Goal: Complete application form: Complete application form

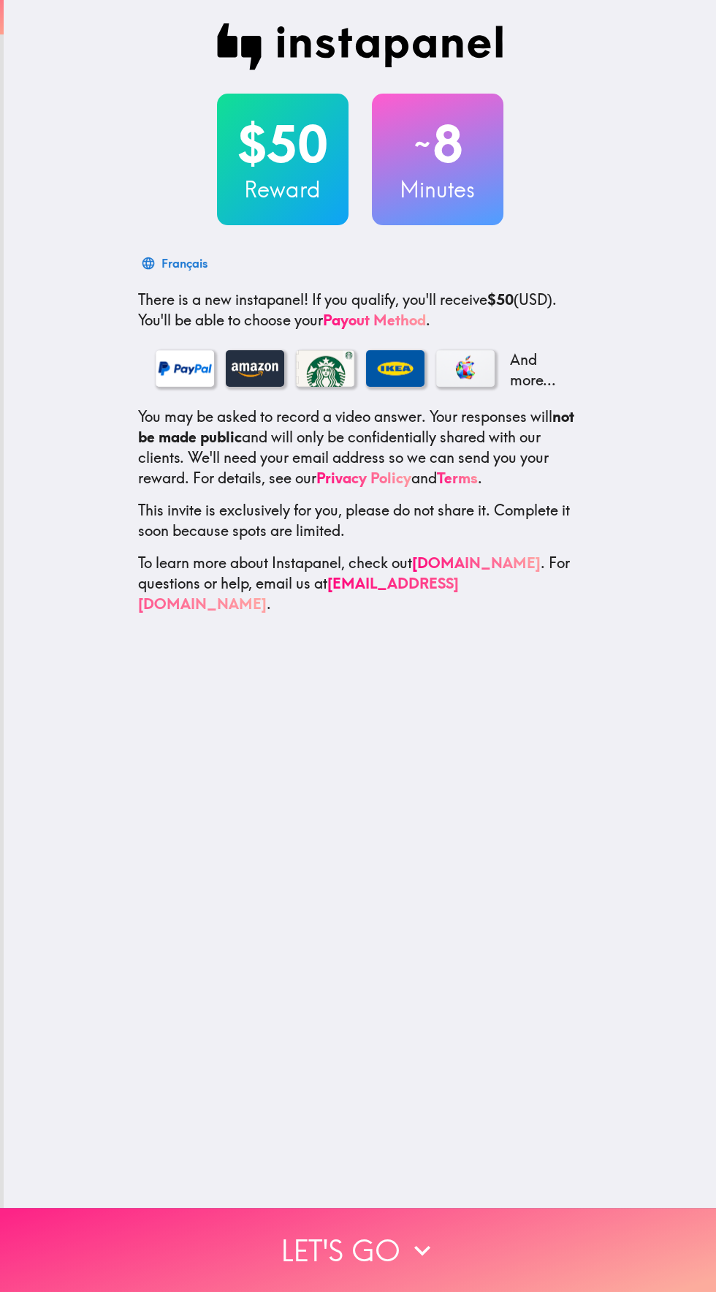
click at [355, 1240] on button "Let's go" at bounding box center [358, 1249] width 716 height 84
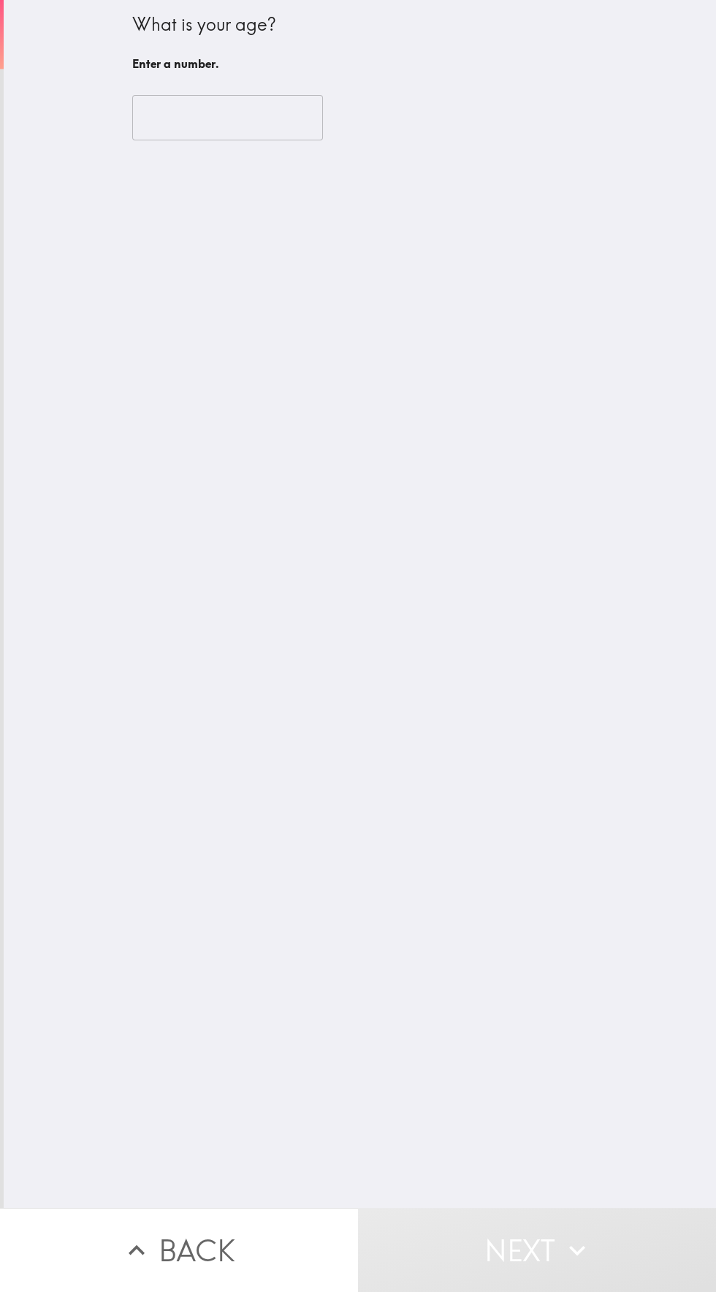
click at [188, 121] on input "number" at bounding box center [227, 117] width 191 height 45
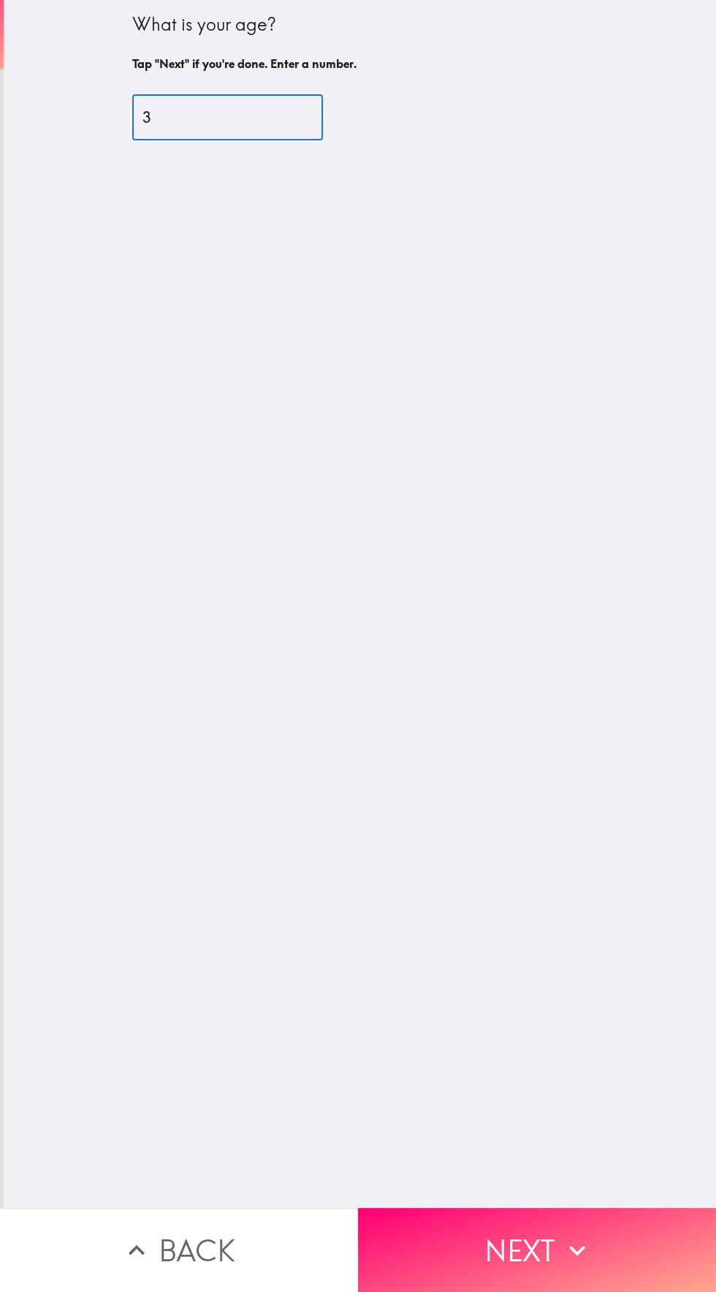
click at [37, 231] on div "What is your age? Tap "Next" if you're done. Enter a number. 3 ​" at bounding box center [360, 603] width 713 height 1207
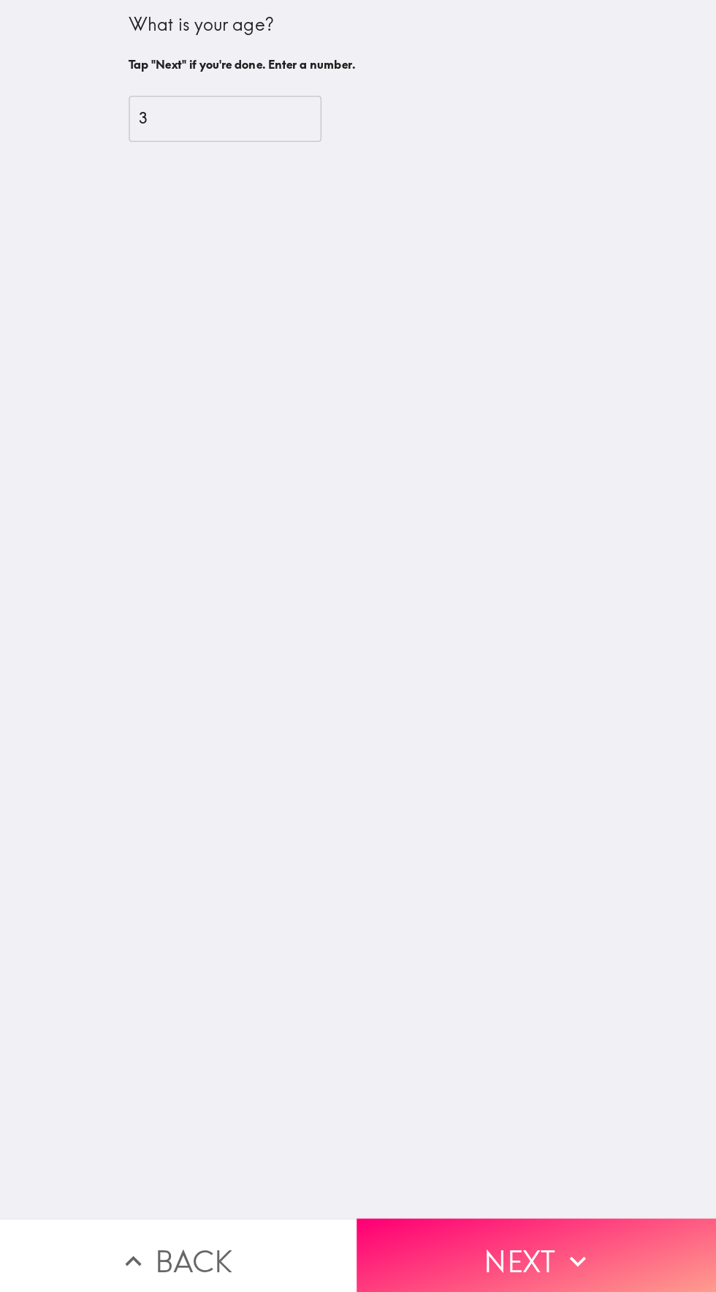
click at [183, 112] on input "3" at bounding box center [227, 117] width 191 height 45
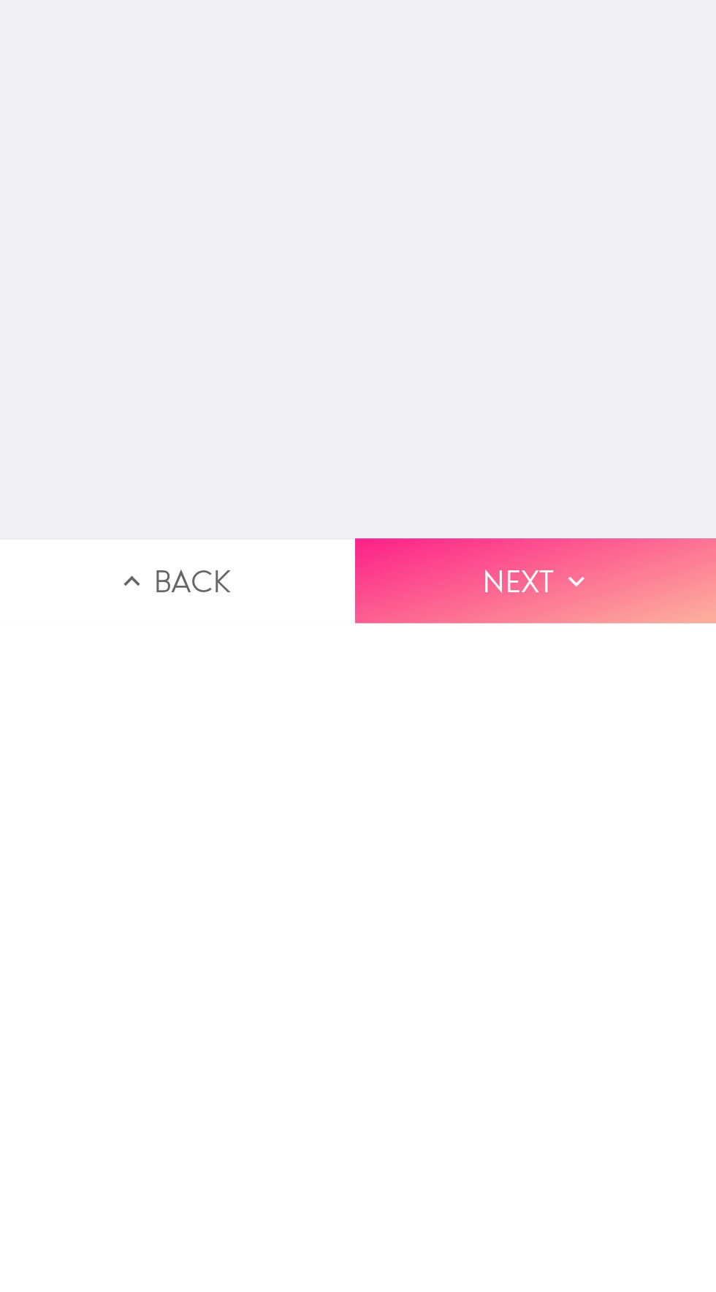
type input "37"
click at [478, 1243] on button "Next" at bounding box center [537, 1249] width 358 height 84
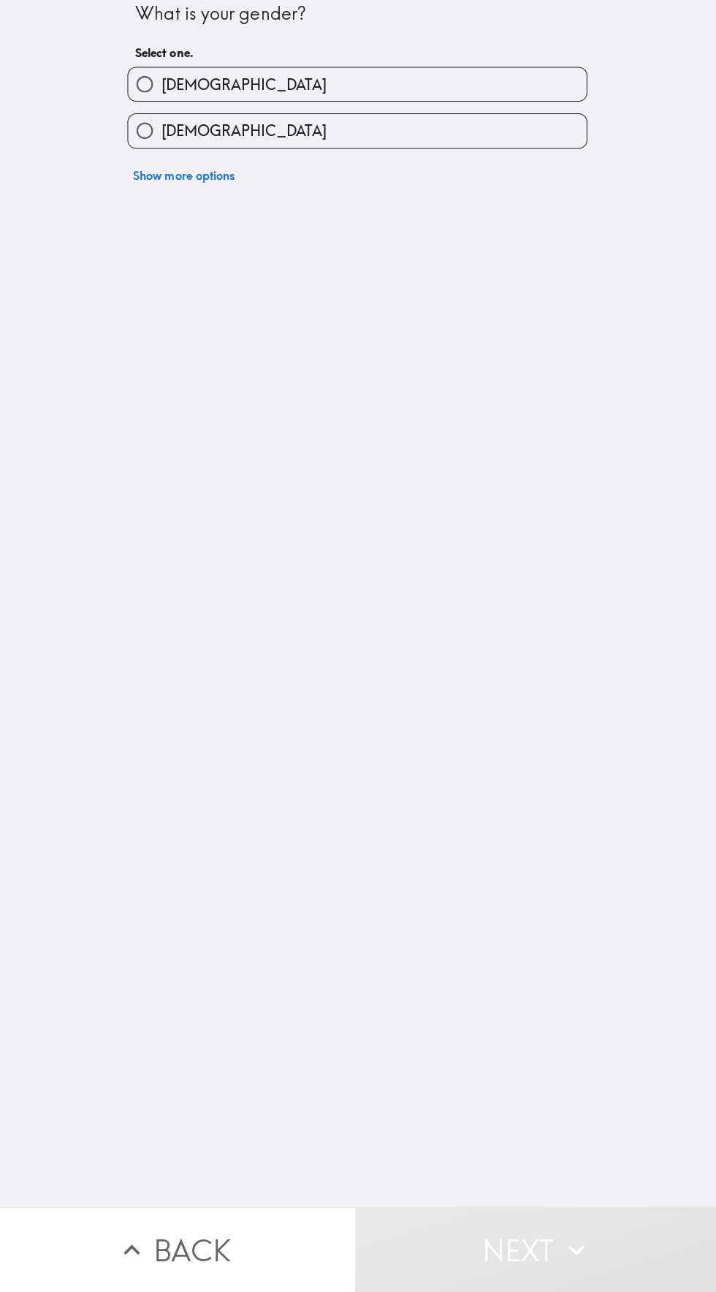
click at [148, 142] on input "[DEMOGRAPHIC_DATA]" at bounding box center [149, 140] width 33 height 33
radio input "true"
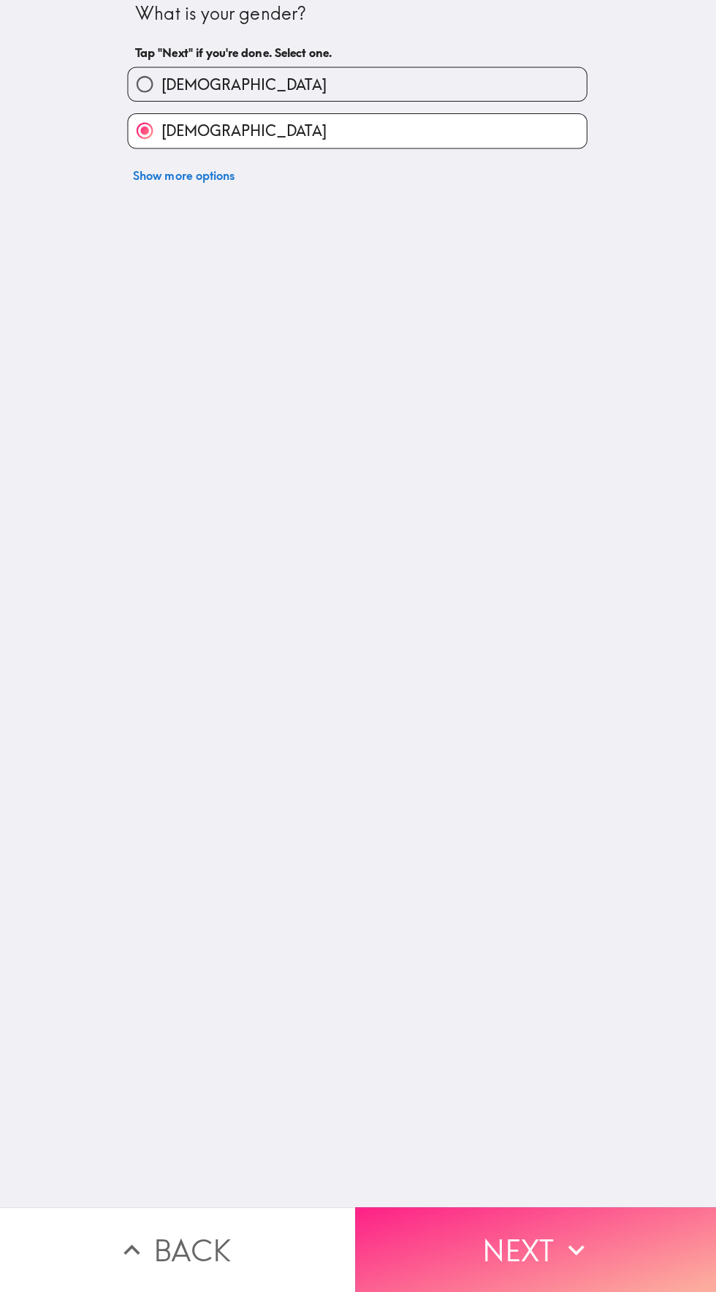
click at [520, 1253] on button "Next" at bounding box center [537, 1249] width 358 height 84
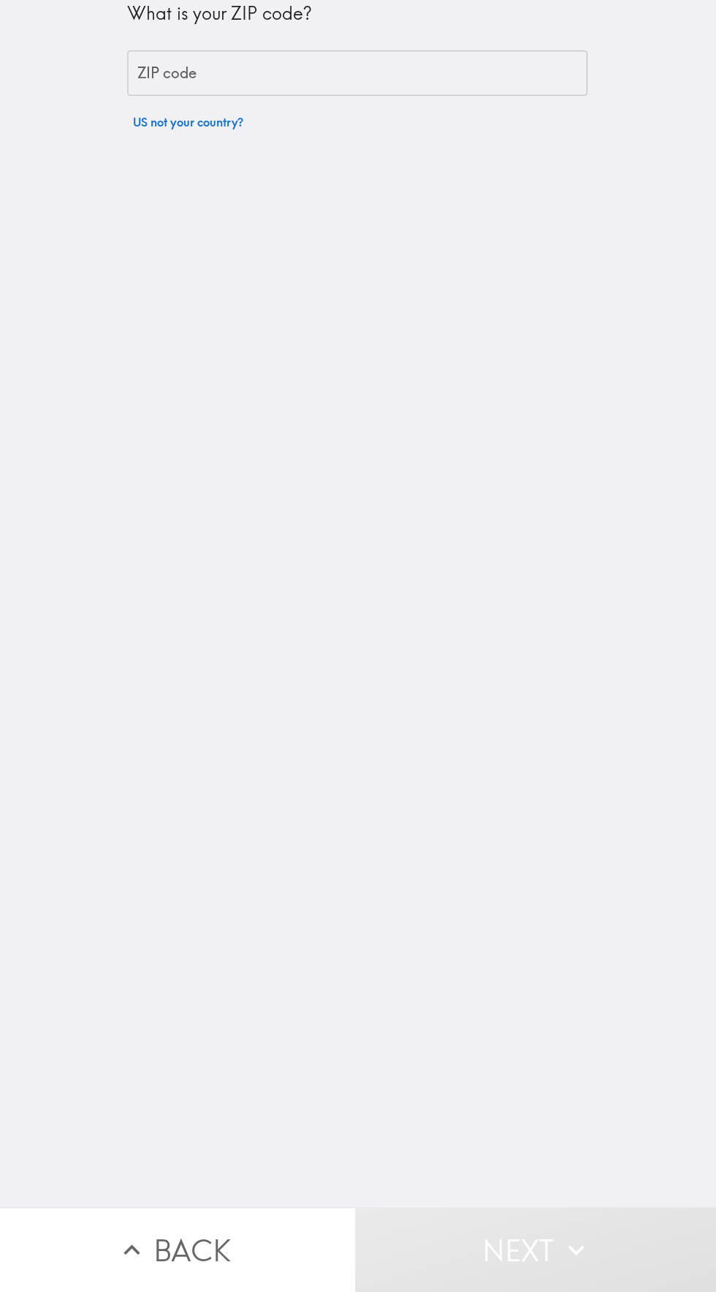
click at [164, 83] on div "ZIP code ZIP code" at bounding box center [360, 83] width 456 height 45
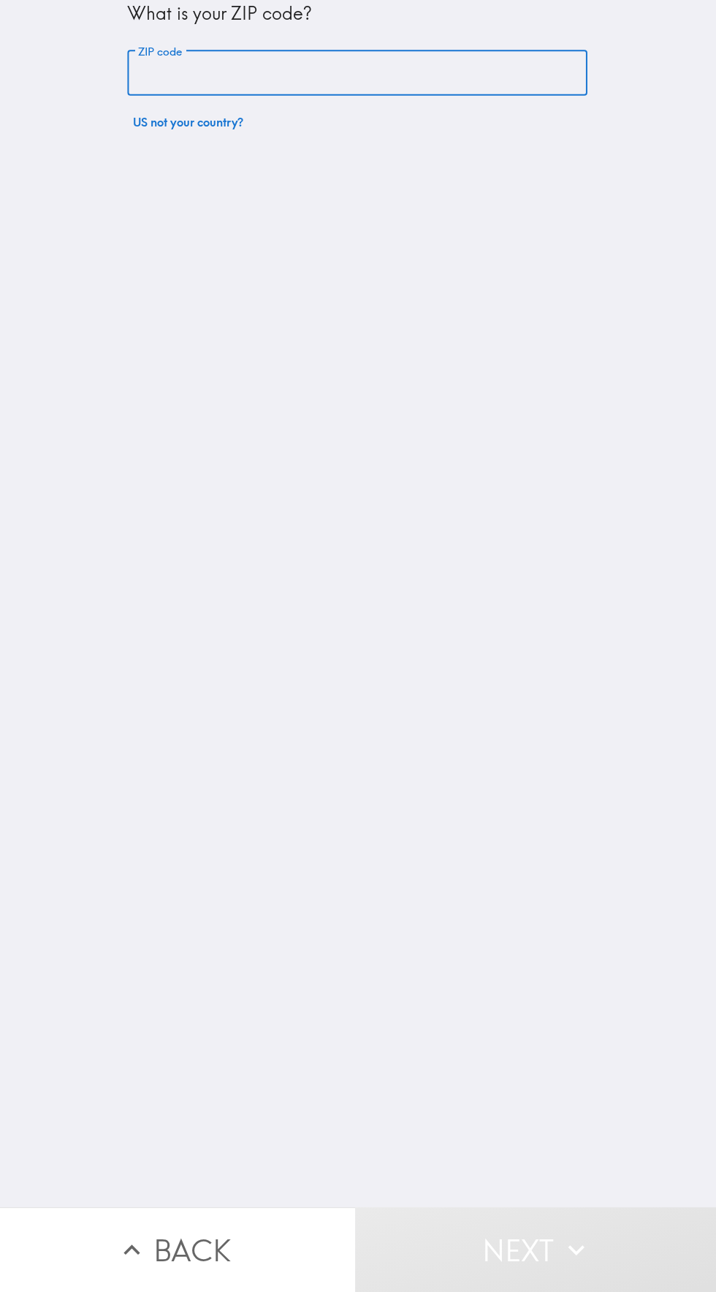
type input "20772"
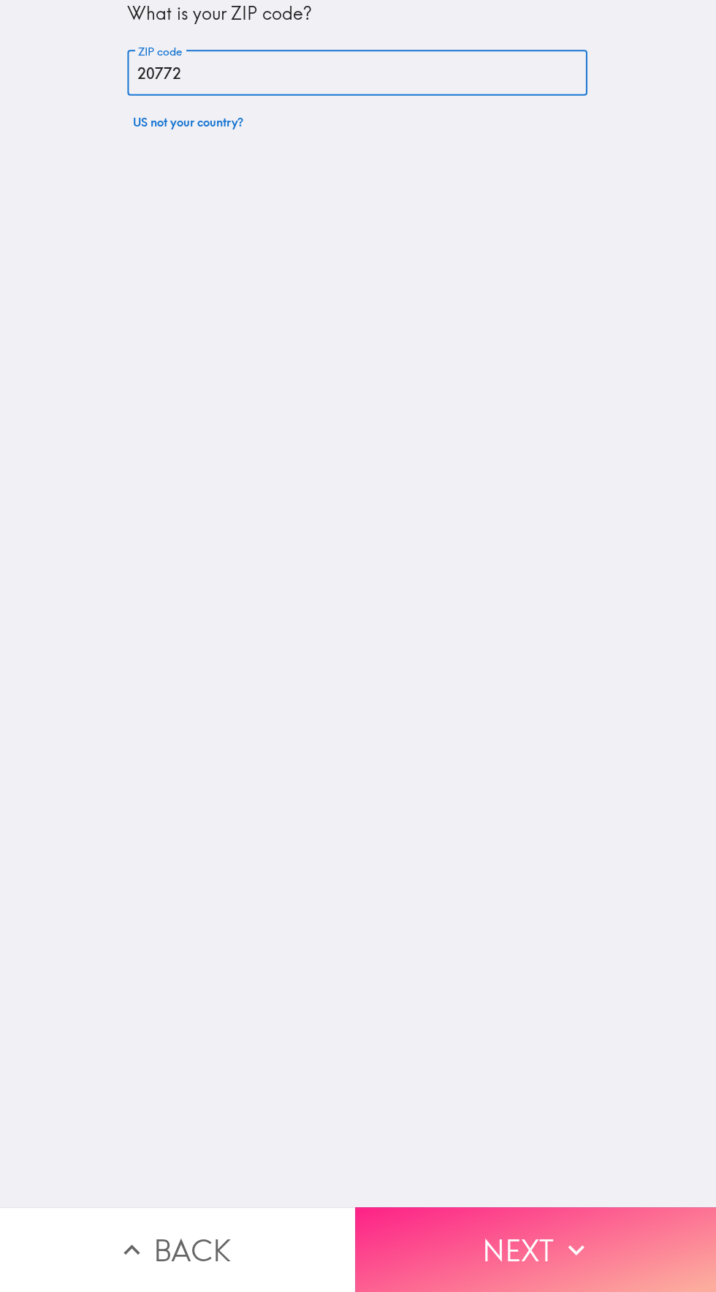
click at [541, 1229] on button "Next" at bounding box center [537, 1249] width 358 height 84
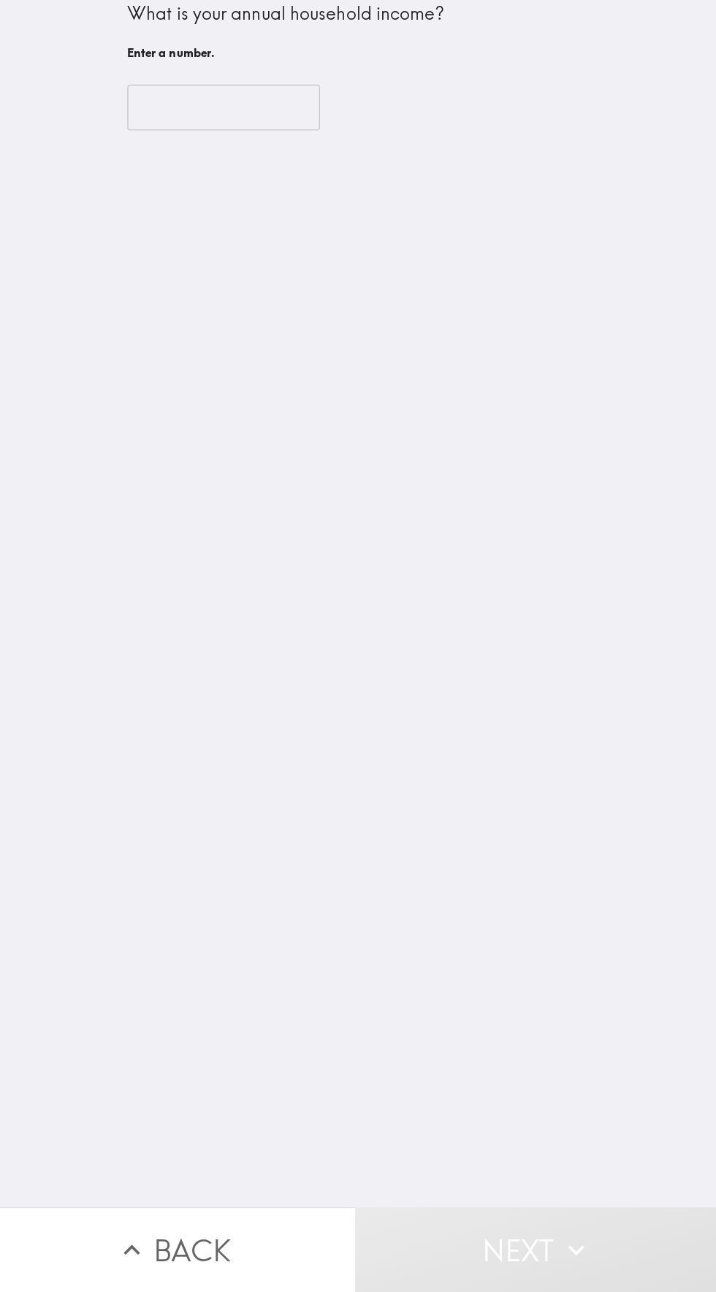
click at [166, 110] on input "number" at bounding box center [227, 117] width 191 height 45
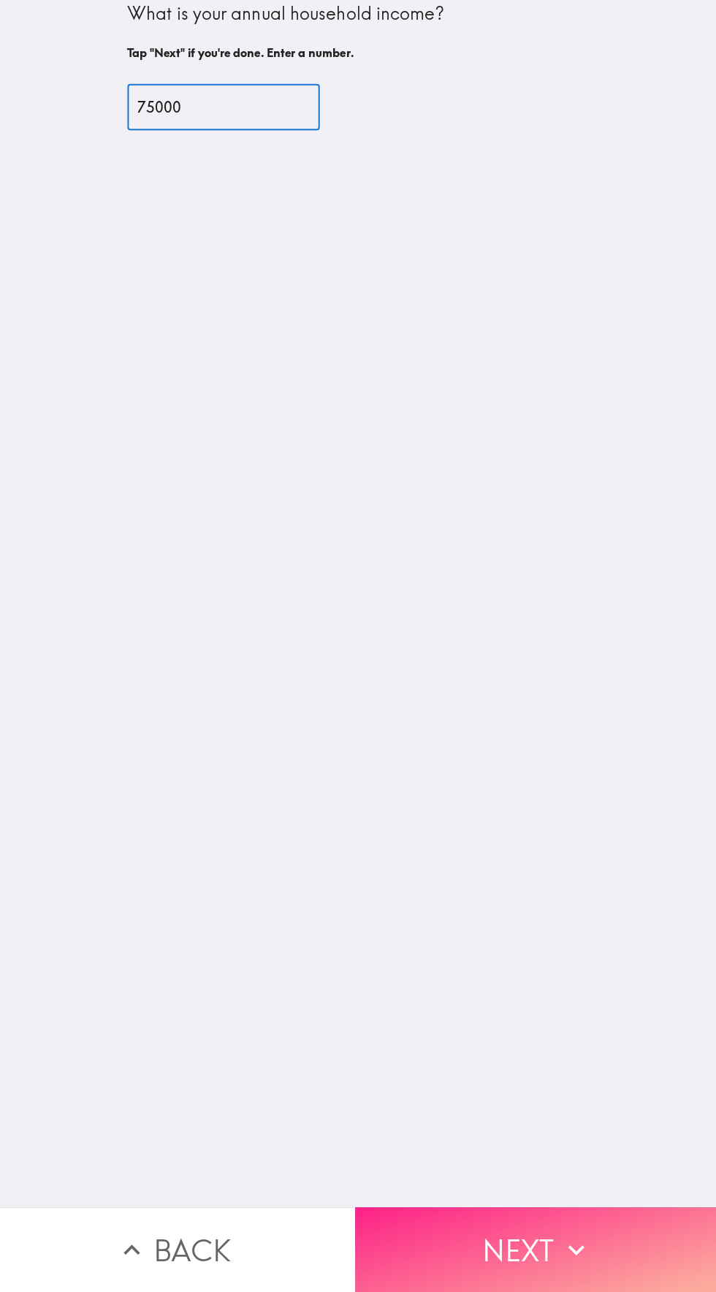
type input "75000"
click at [570, 1256] on icon "button" at bounding box center [577, 1250] width 32 height 32
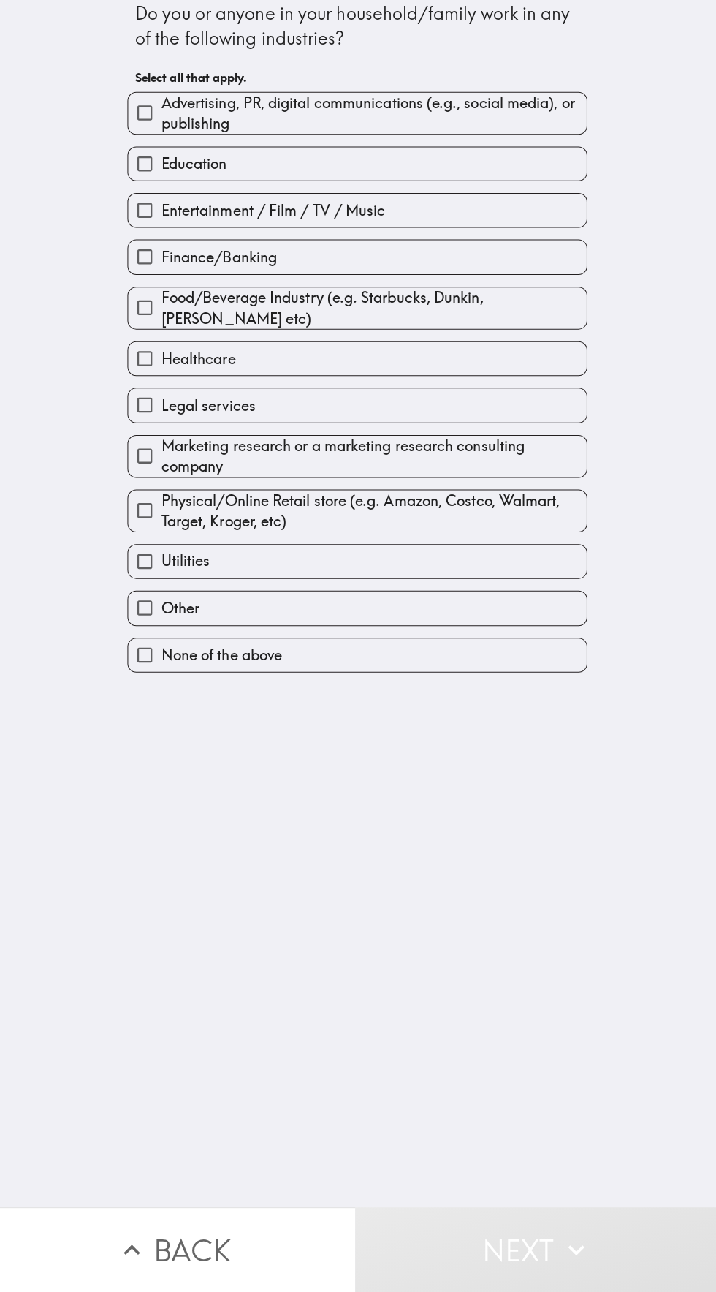
click at [162, 669] on input "None of the above" at bounding box center [149, 660] width 33 height 33
checkbox input "true"
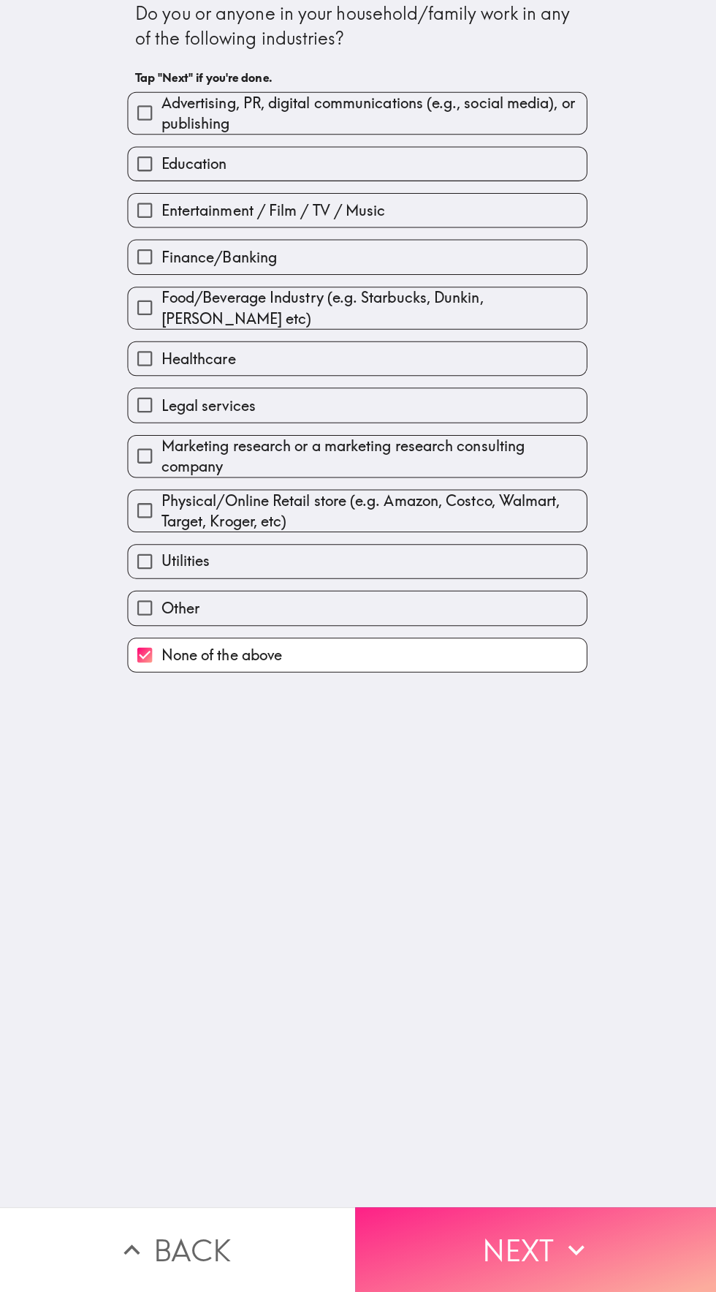
click at [527, 1267] on button "Next" at bounding box center [537, 1249] width 358 height 84
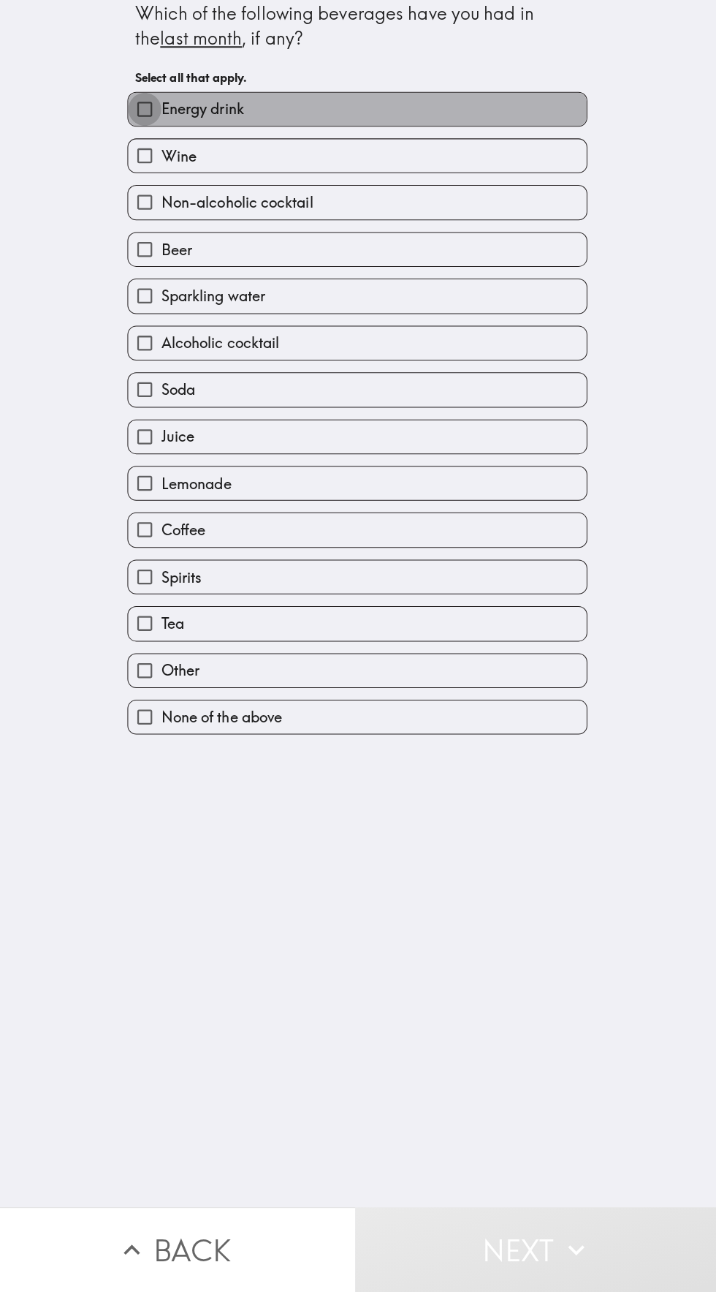
click at [160, 129] on input "Energy drink" at bounding box center [149, 119] width 33 height 33
checkbox input "true"
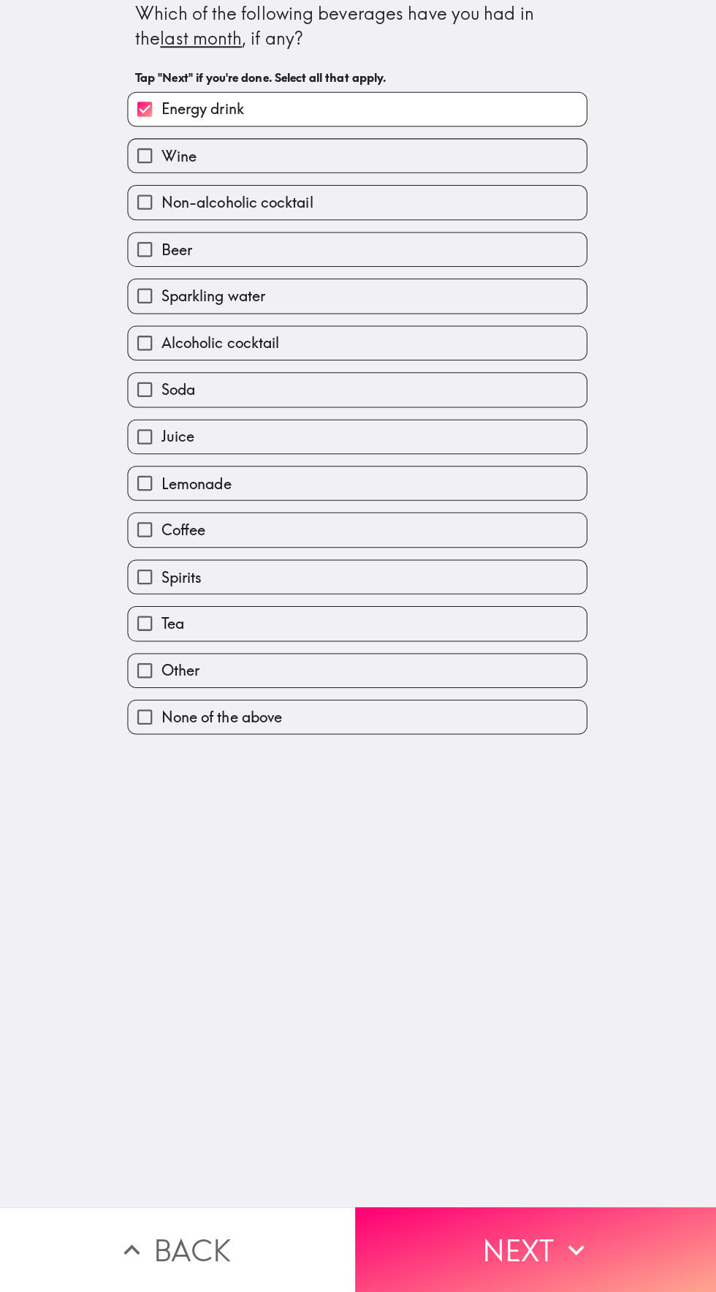
click at [152, 161] on input "Wine" at bounding box center [149, 165] width 33 height 33
checkbox input "true"
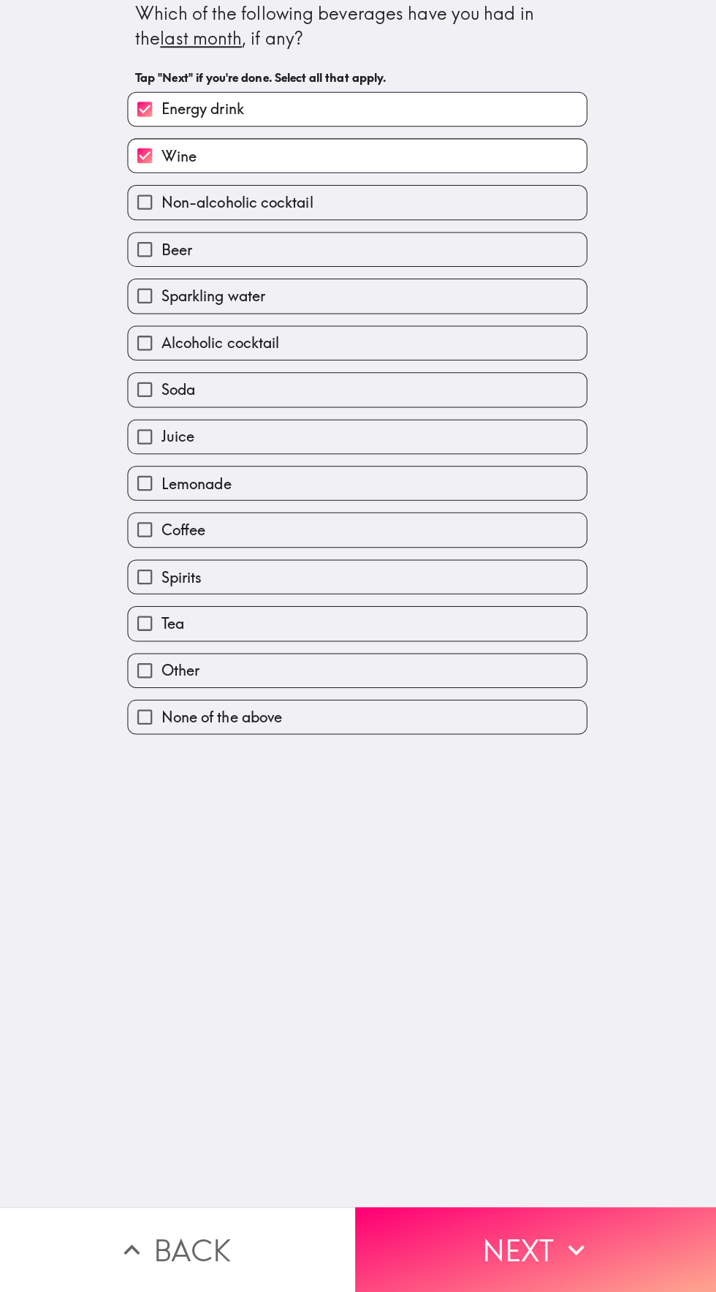
click at [162, 216] on input "Non-alcoholic cocktail" at bounding box center [149, 211] width 33 height 33
checkbox input "true"
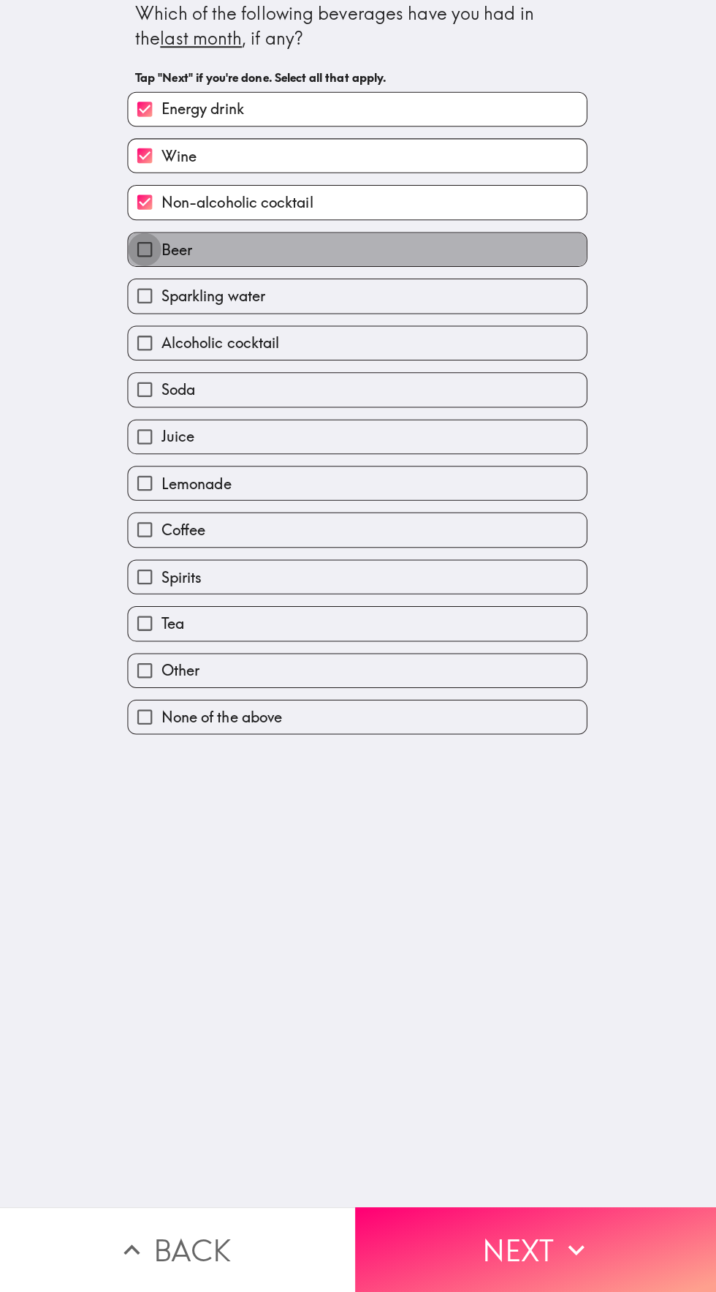
click at [158, 254] on input "Beer" at bounding box center [149, 258] width 33 height 33
checkbox input "true"
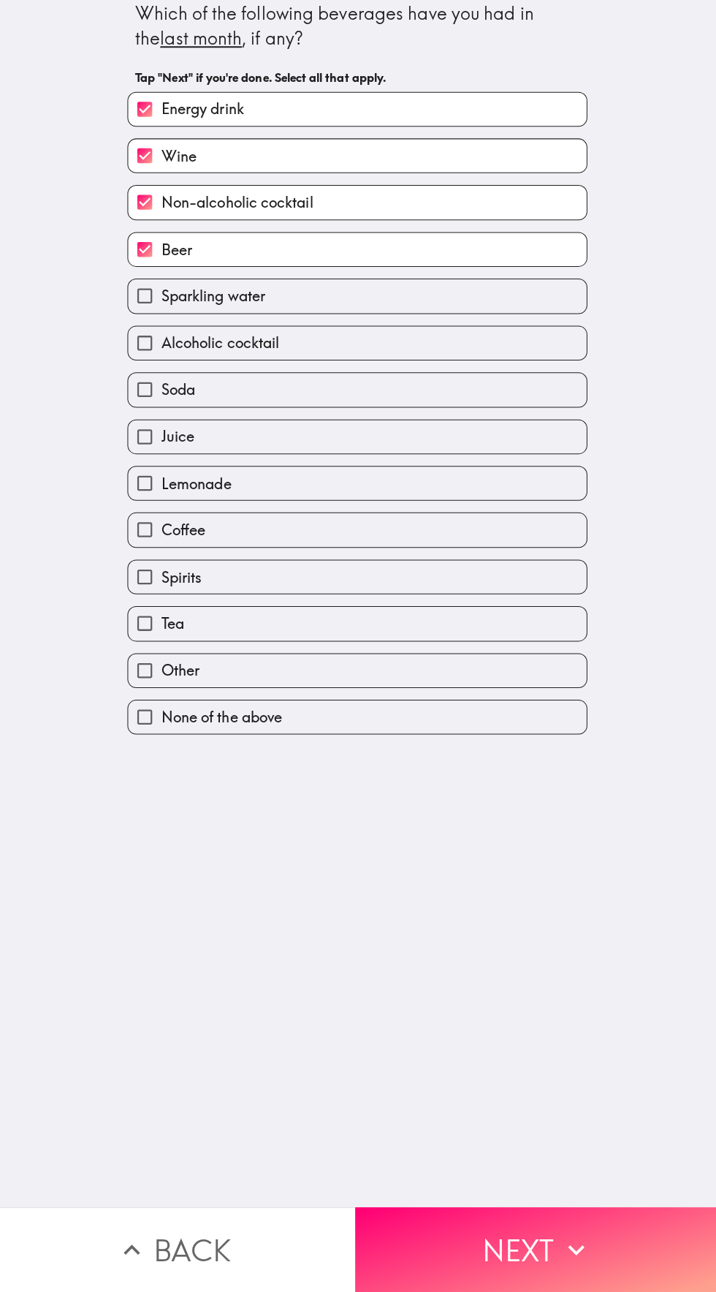
click at [161, 303] on input "Sparkling water" at bounding box center [149, 304] width 33 height 33
click at [159, 306] on input "Sparkling water" at bounding box center [149, 304] width 33 height 33
checkbox input "false"
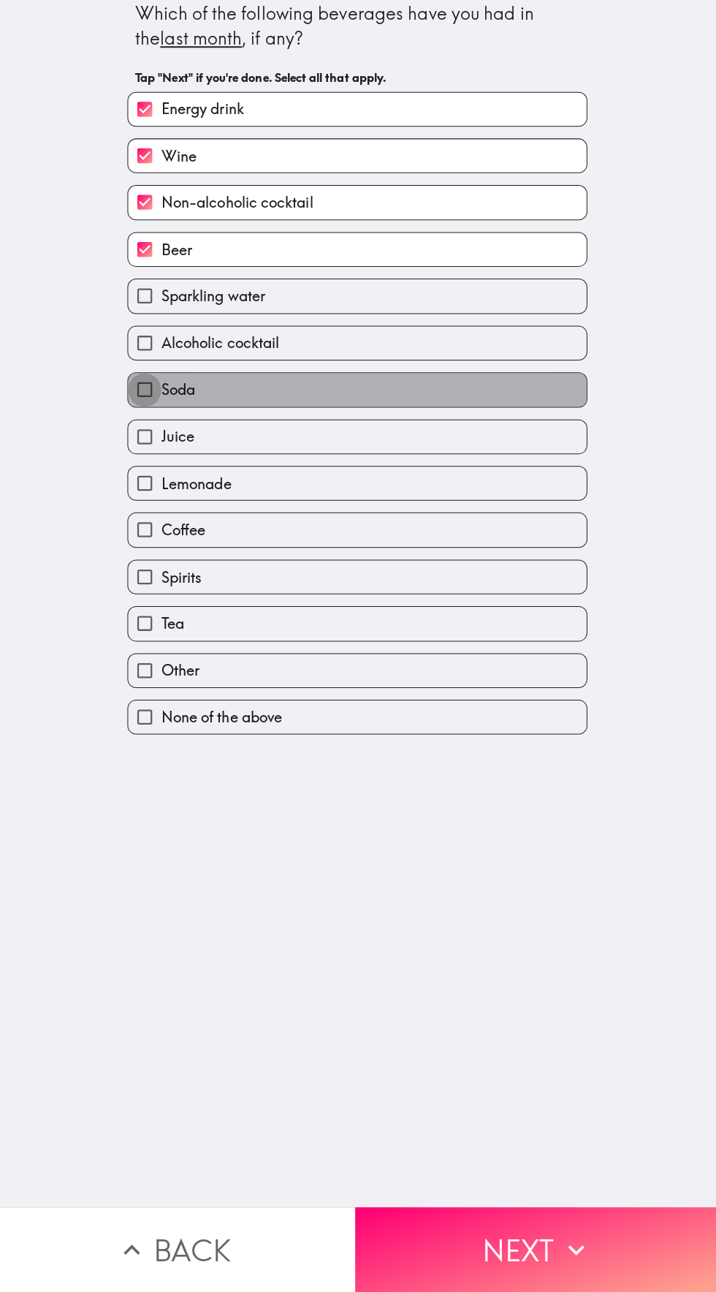
click at [154, 403] on input "Soda" at bounding box center [149, 397] width 33 height 33
checkbox input "true"
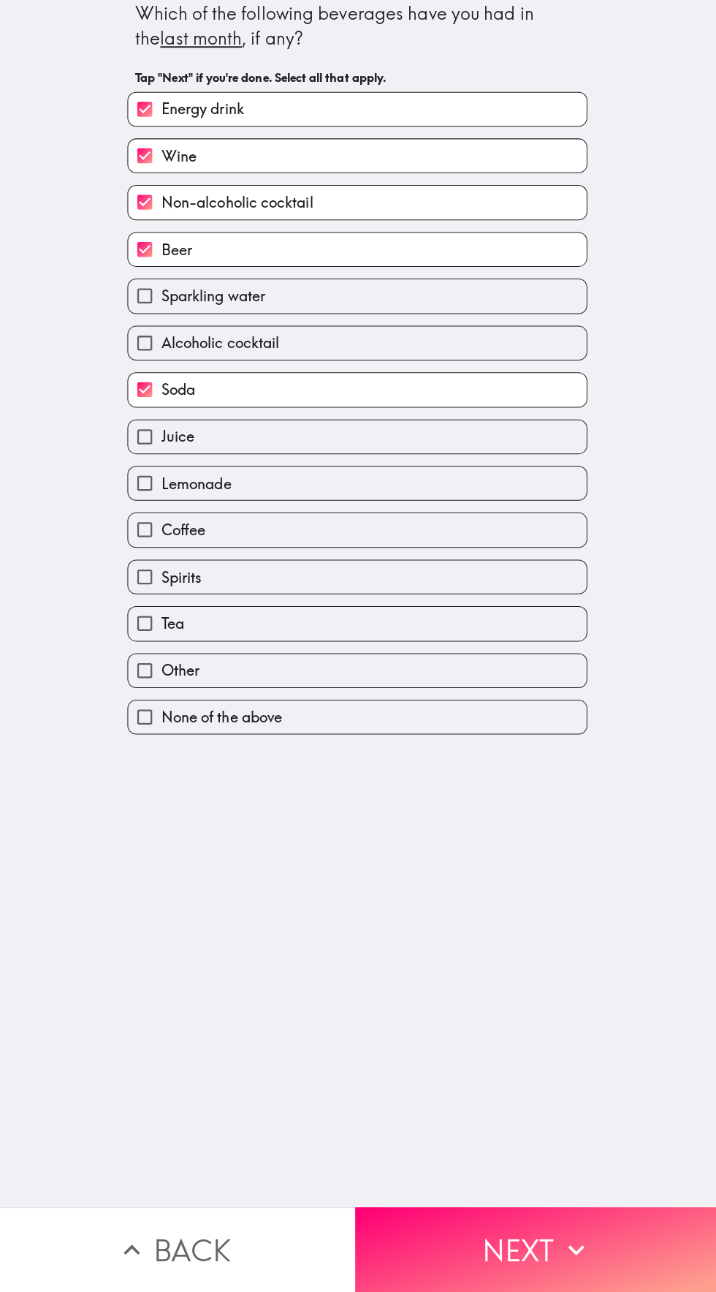
click at [156, 457] on input "Juice" at bounding box center [149, 444] width 33 height 33
checkbox input "true"
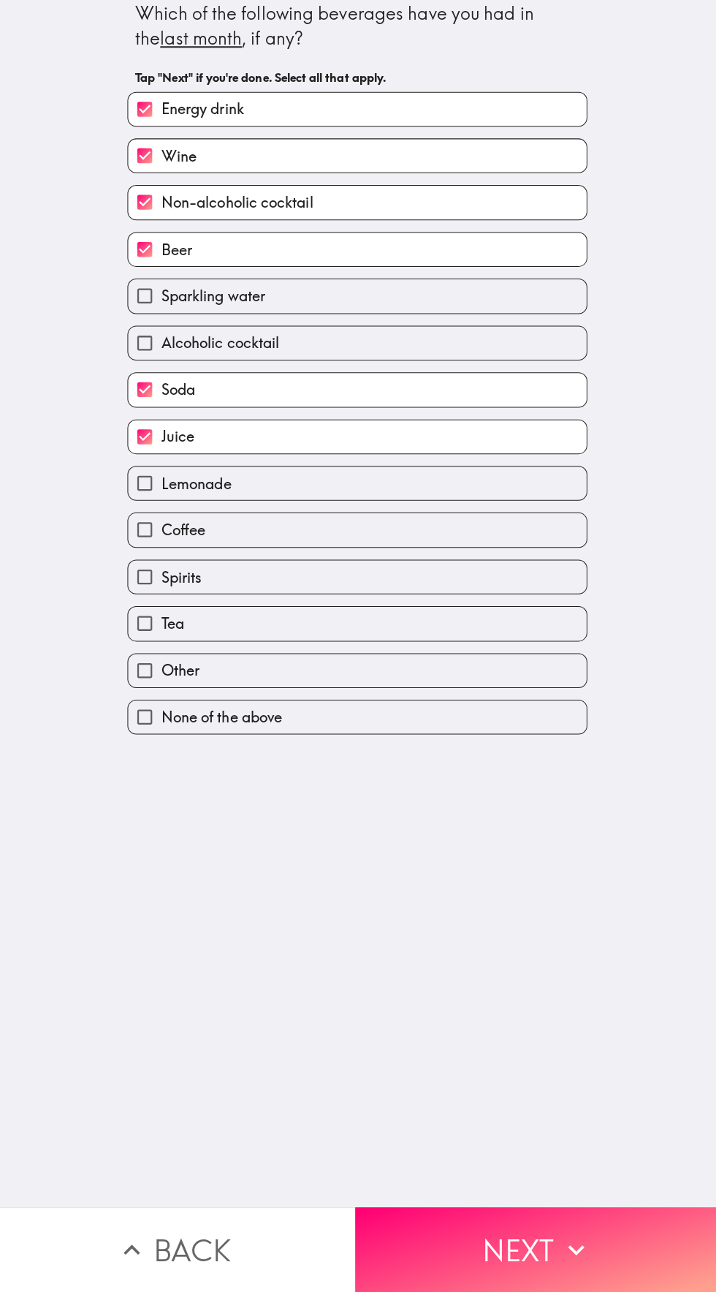
click at [161, 355] on input "Alcoholic cocktail" at bounding box center [149, 351] width 33 height 33
checkbox input "true"
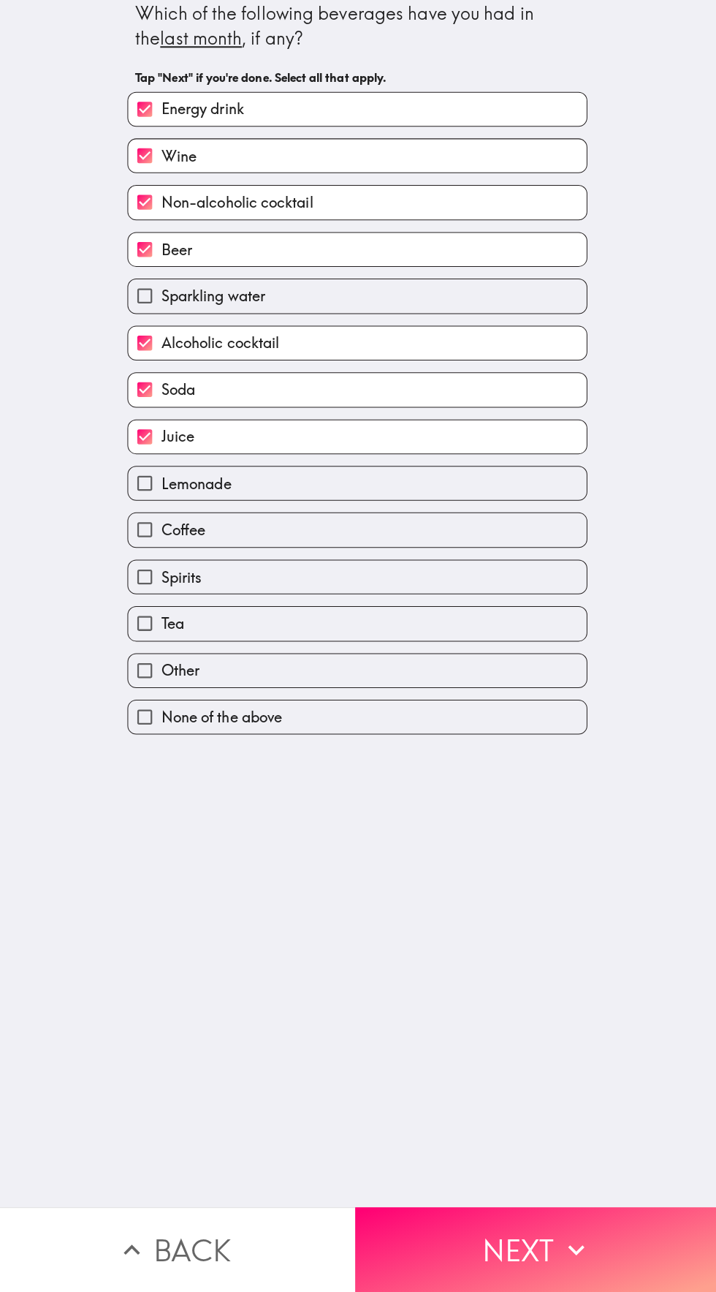
click at [155, 500] on input "Lemonade" at bounding box center [149, 490] width 33 height 33
checkbox input "true"
click at [159, 535] on input "Coffee" at bounding box center [149, 536] width 33 height 33
checkbox input "true"
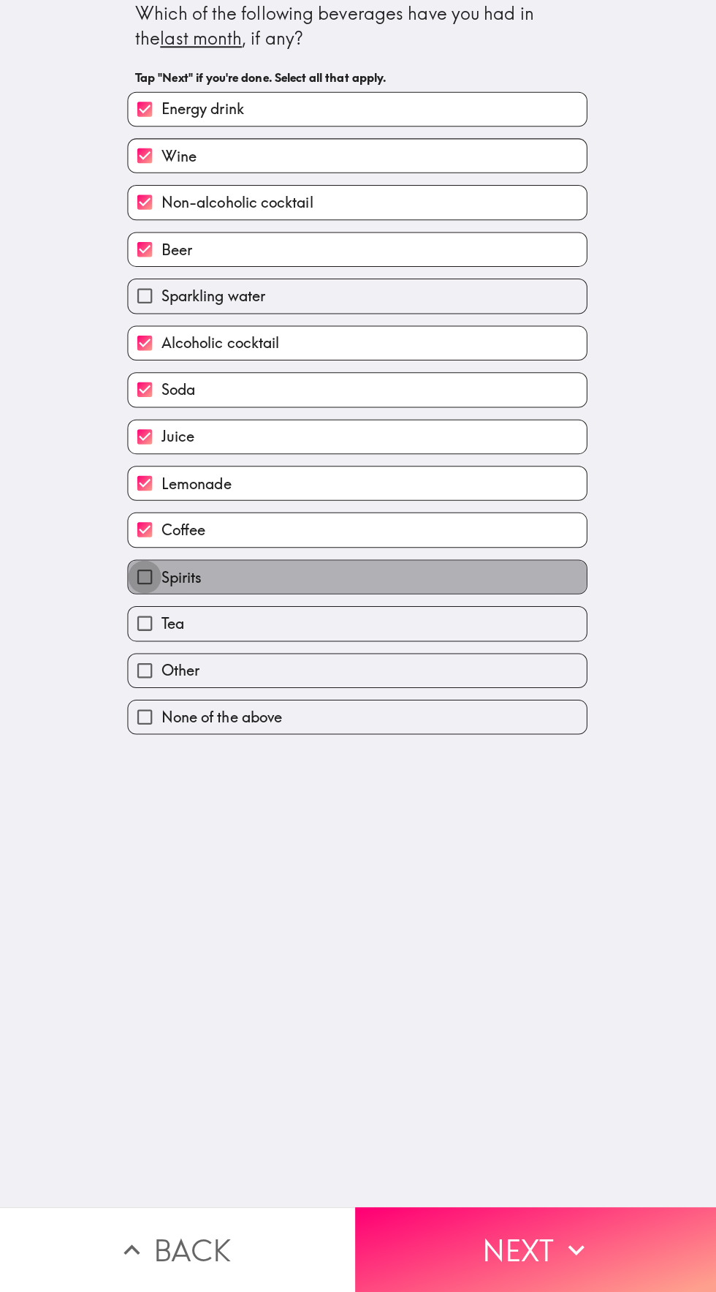
click at [162, 588] on input "Spirits" at bounding box center [149, 582] width 33 height 33
checkbox input "true"
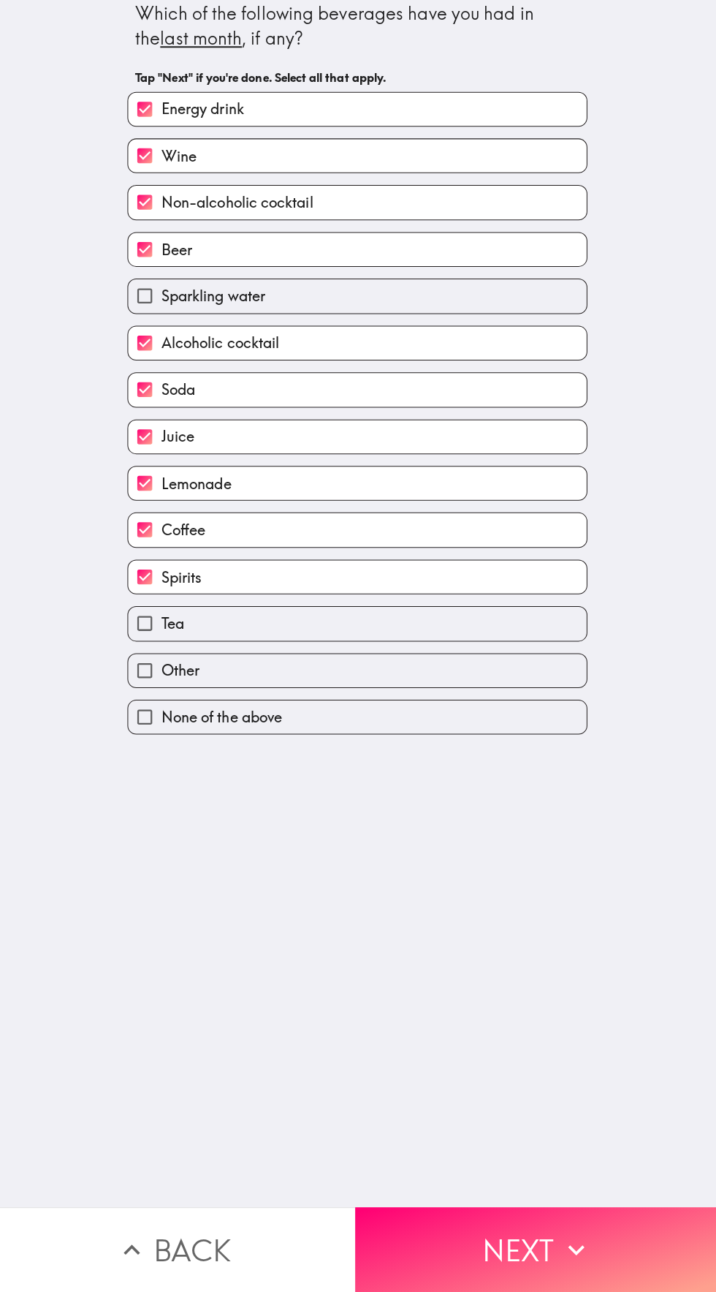
click at [153, 625] on input "Tea" at bounding box center [149, 629] width 33 height 33
checkbox input "true"
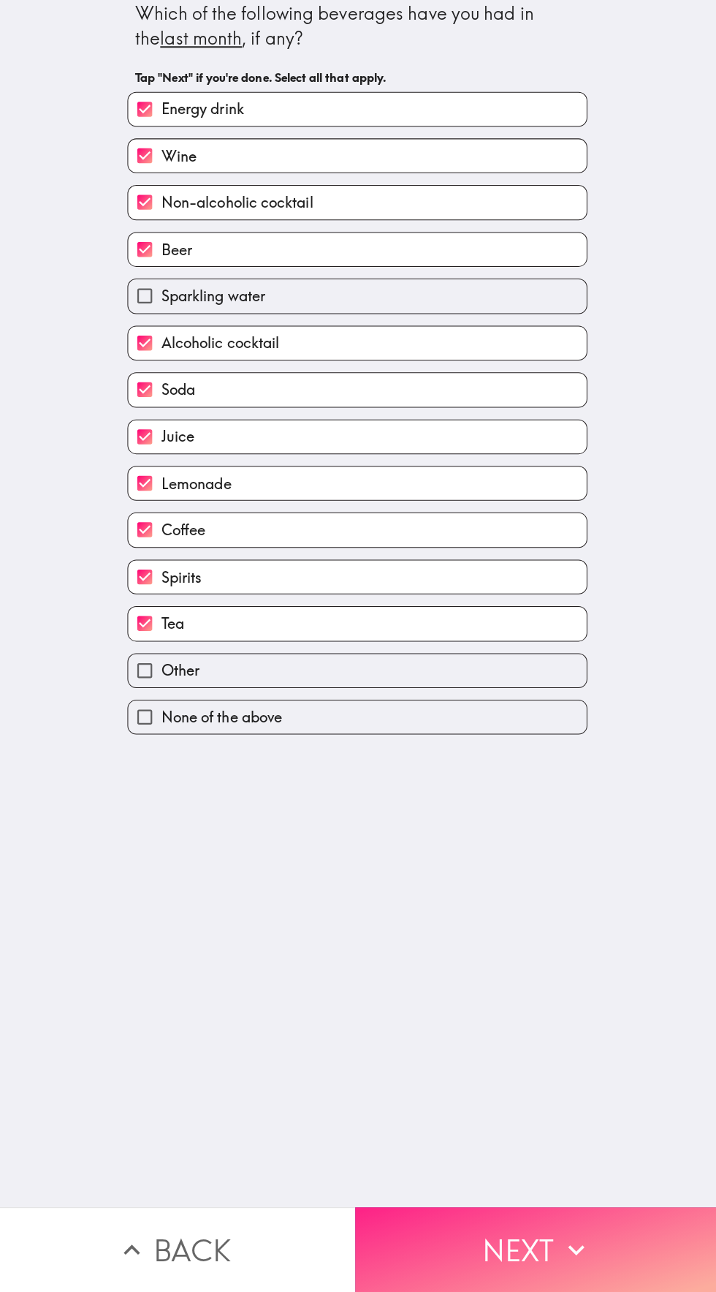
click at [488, 1251] on button "Next" at bounding box center [537, 1249] width 358 height 84
